Goal: Information Seeking & Learning: Learn about a topic

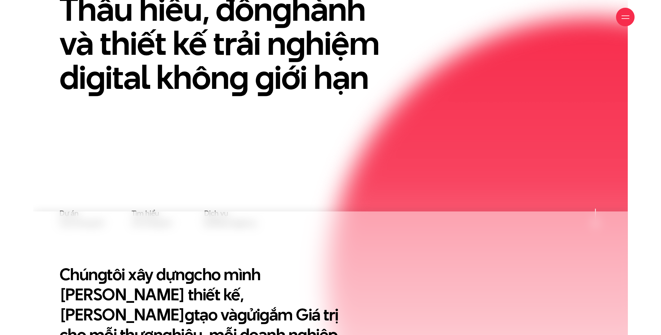
scroll to position [124, 0]
drag, startPoint x: 402, startPoint y: 83, endPoint x: 409, endPoint y: 90, distance: 10.7
click at [402, 83] on div "Thấu hiểu, đồn g hành và thiết kế trải n g hiệm di g ital khôn g g iới hạn" at bounding box center [238, 51] width 372 height 118
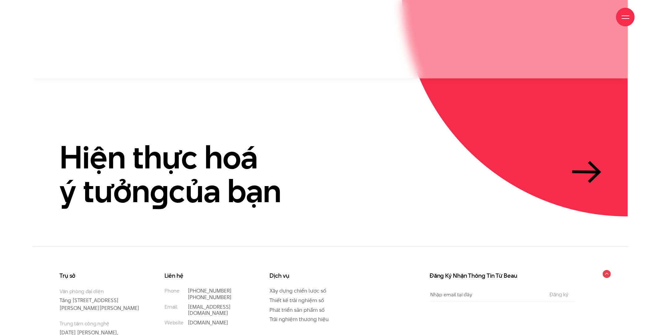
scroll to position [1904, 0]
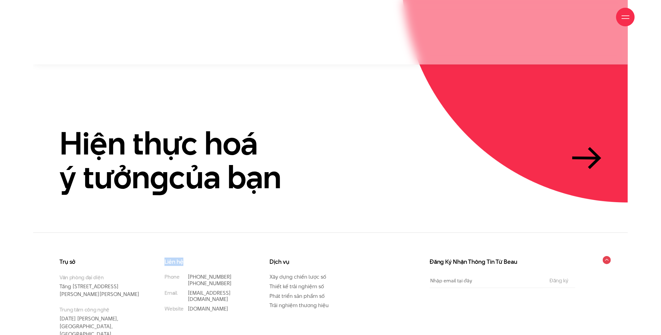
drag, startPoint x: 164, startPoint y: 222, endPoint x: 187, endPoint y: 222, distance: 22.9
click at [187, 259] on div "Liên hệ Phone [PHONE_NUMBER] [PHONE_NUMBER] Email [EMAIL_ADDRESS][DOMAIN_NAME] …" at bounding box center [209, 306] width 105 height 94
copy h3 "Liên hệ"
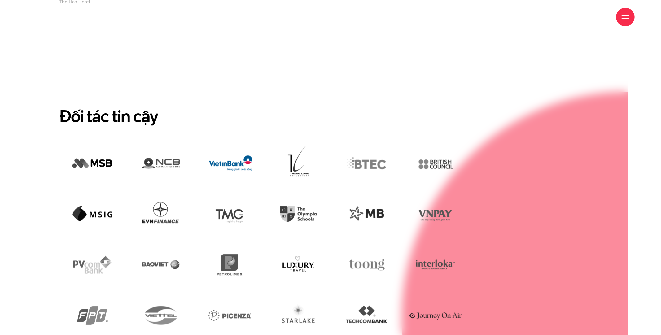
scroll to position [1563, 0]
click at [295, 105] on h2 "Đối tác tin cậy" at bounding box center [330, 115] width 542 height 20
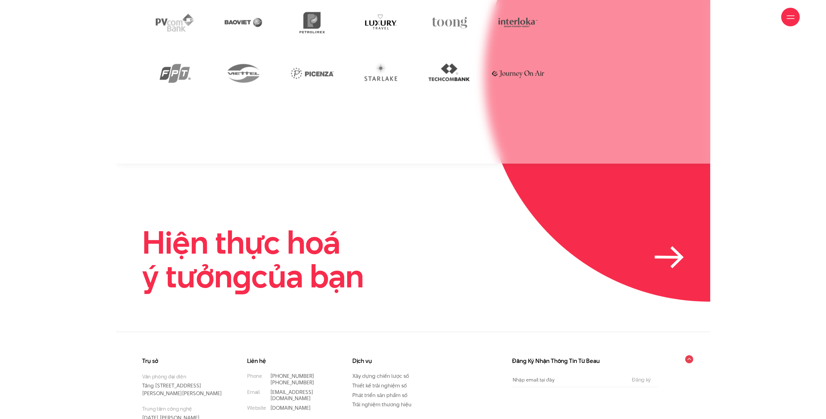
scroll to position [1904, 0]
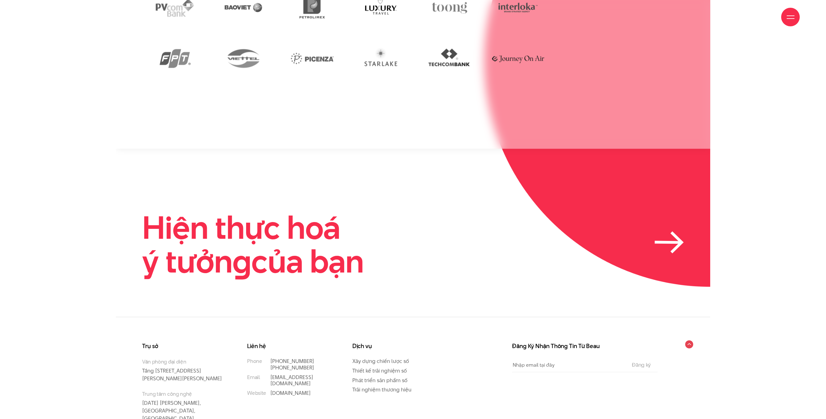
drag, startPoint x: 141, startPoint y: 162, endPoint x: 389, endPoint y: 223, distance: 255.5
click at [388, 223] on section "Hiện thực hoá ý tưởn g của bạn" at bounding box center [413, 233] width 595 height 168
copy h2 "Hiện thực hoá ý tưởn g của bạn"
drag, startPoint x: 138, startPoint y: 157, endPoint x: 372, endPoint y: 238, distance: 247.5
click at [371, 236] on section "Hiện thực hoá ý tưởn g của bạn" at bounding box center [413, 233] width 595 height 168
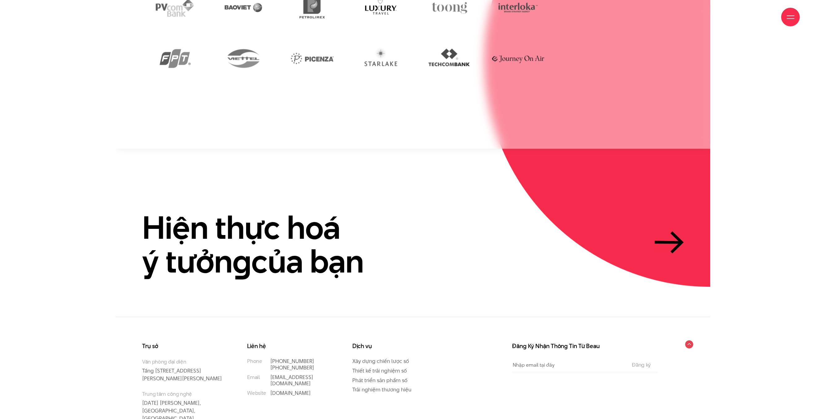
copy h2 "Hiện thực hoá ý tưởn g của bạn"
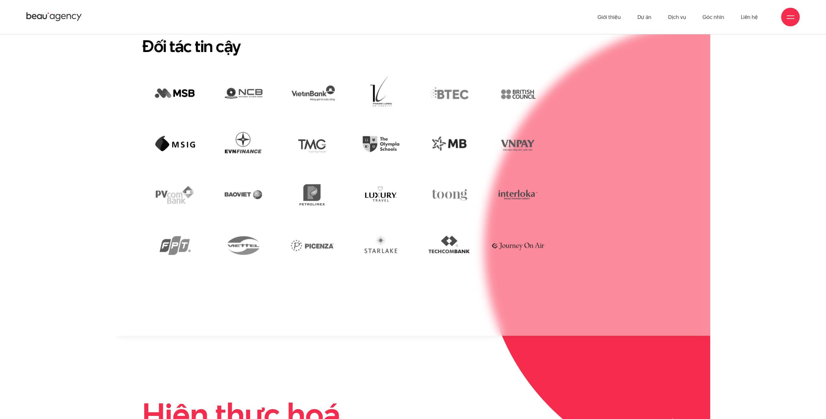
scroll to position [1633, 0]
